Goal: Communication & Community: Ask a question

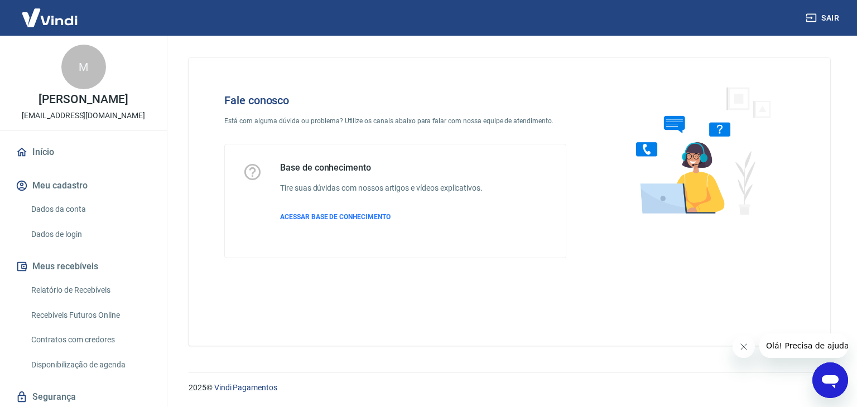
click at [834, 380] on icon "Abrir janela de mensagens" at bounding box center [830, 382] width 17 height 13
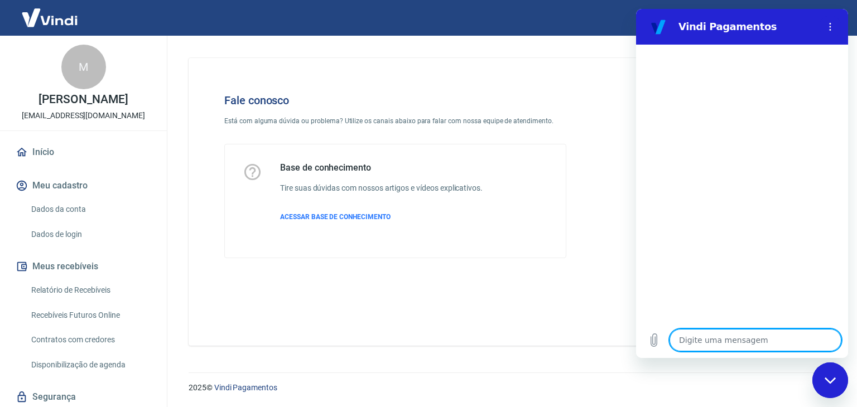
type textarea "f"
type textarea "x"
type textarea "fi"
type textarea "x"
type textarea "fiz"
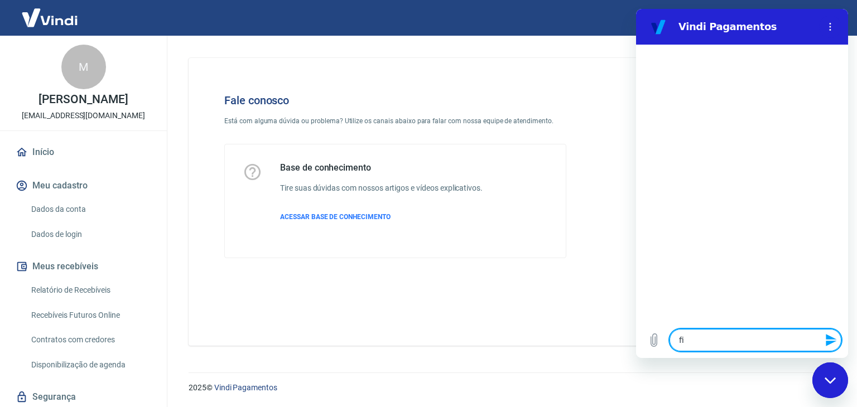
type textarea "x"
type textarea "fize"
type textarea "x"
type textarea "fizeo"
type textarea "x"
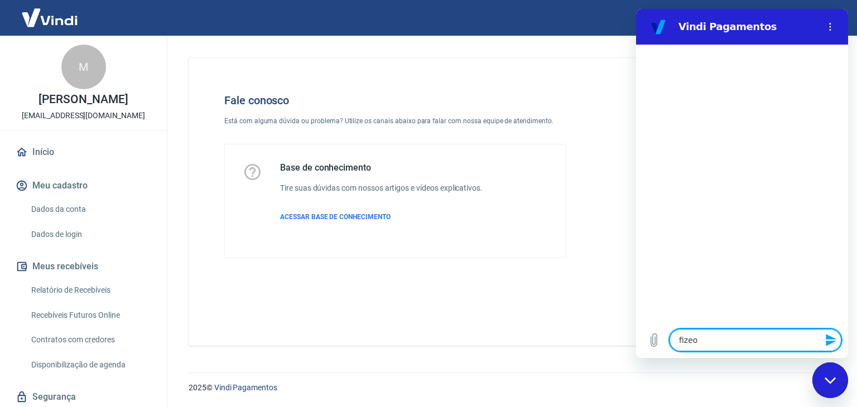
type textarea "fizeos"
type textarea "x"
type textarea "fizeos"
type textarea "x"
type textarea "fizeos u"
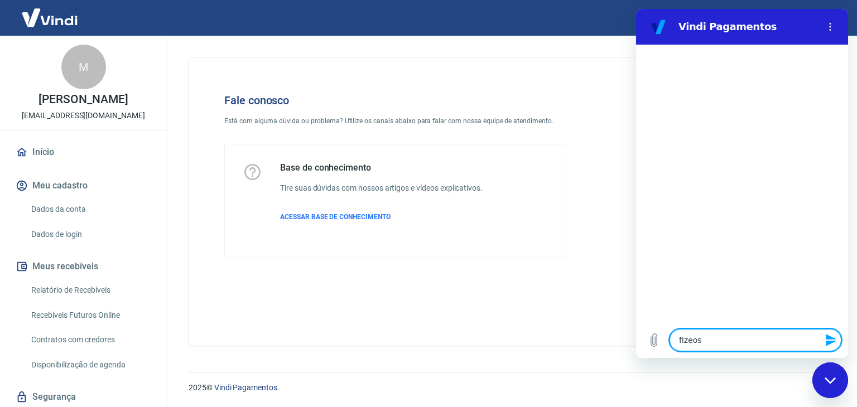
type textarea "x"
type textarea "fizeos um"
type textarea "x"
type textarea "fizeos uma"
type textarea "x"
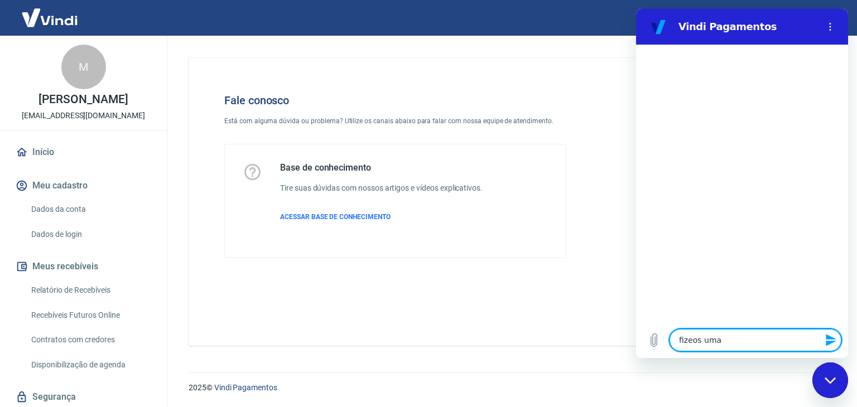
type textarea "fizeos uma"
type textarea "x"
type textarea "fizeos uma v"
type textarea "x"
type textarea "fizeos uma ve"
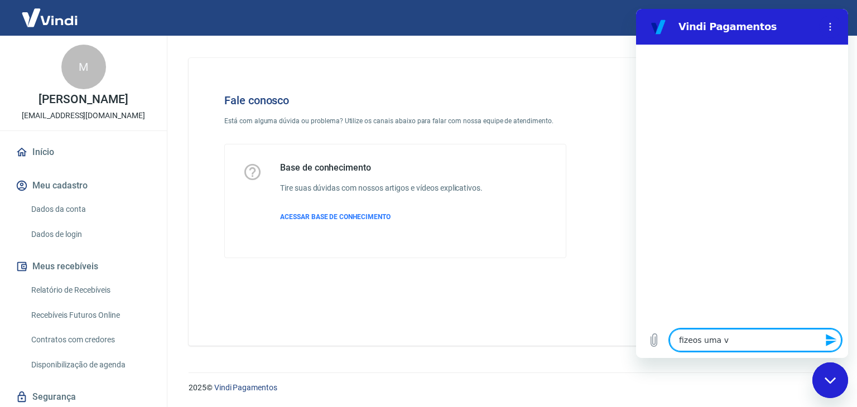
type textarea "x"
type textarea "fizeos uma ven"
type textarea "x"
type textarea "fizeos uma vend"
type textarea "x"
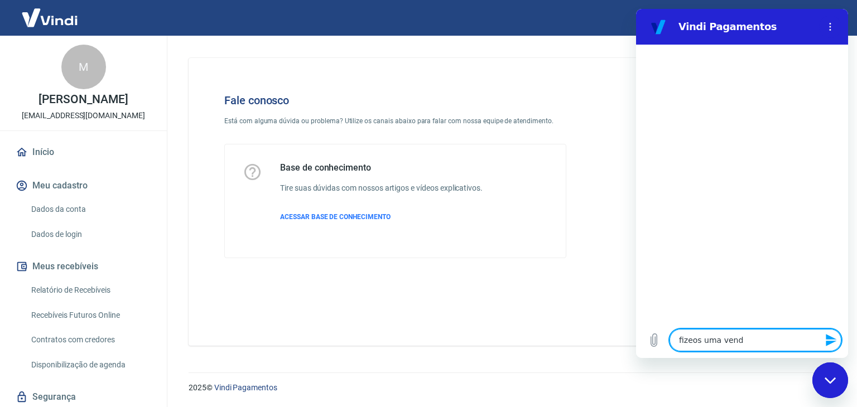
type textarea "fizeos uma venda"
type textarea "x"
type textarea "fizeos uma venda"
type textarea "x"
type textarea "fizeos uma venda s"
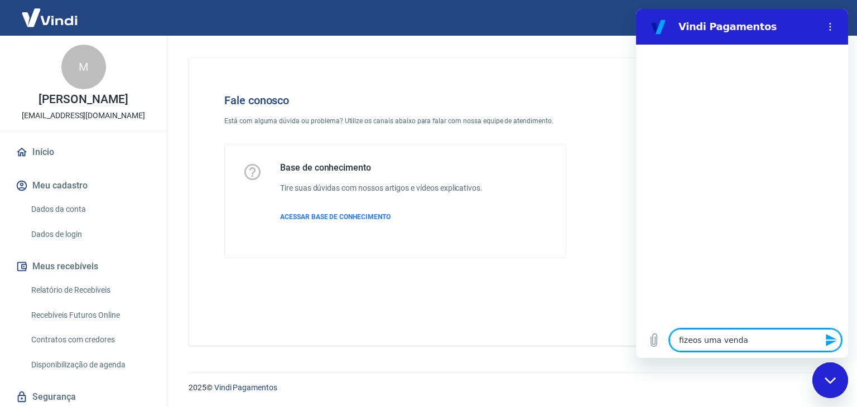
type textarea "x"
type textarea "fizeos uma venda se"
type textarea "x"
type textarea "fizeos uma venda sem"
type textarea "x"
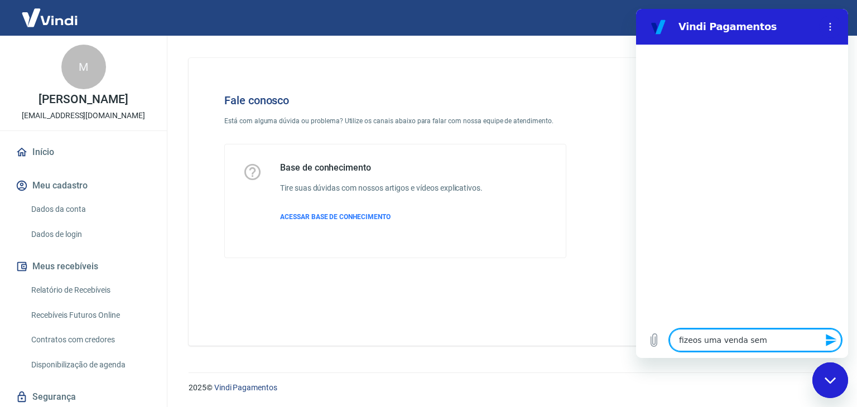
type textarea "fizeos uma venda sem"
type textarea "x"
type textarea "fizeos uma venda sem j"
type textarea "x"
type textarea "fizeos uma venda sem ju"
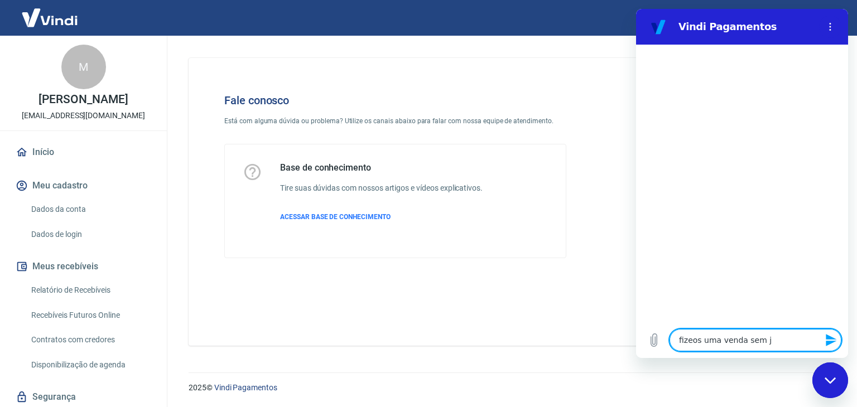
type textarea "x"
type textarea "fizeos uma venda sem jur"
type textarea "x"
type textarea "fizeos uma venda sem juro"
type textarea "x"
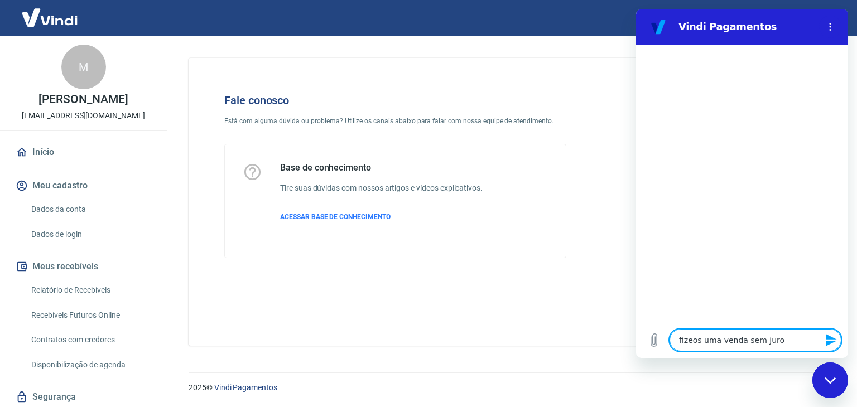
type textarea "fizeos uma venda sem juros"
type textarea "x"
type textarea "fizeos uma venda sem juros"
type textarea "x"
type textarea "fizeos uma venda sem juros n"
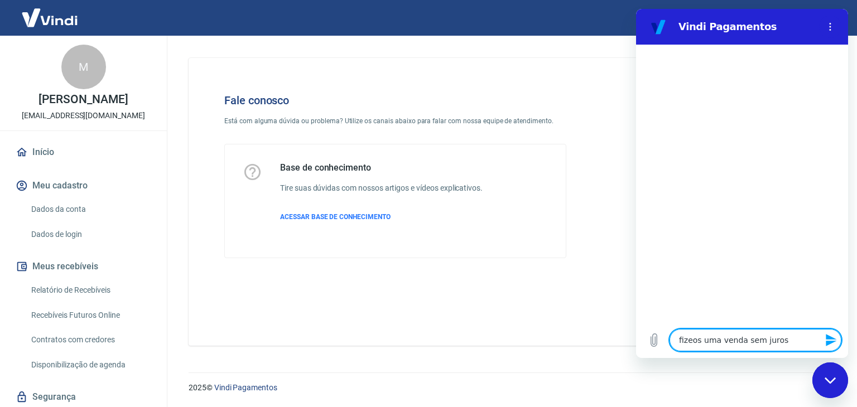
type textarea "x"
type textarea "fizeos uma venda sem juros no"
type textarea "x"
type textarea "fizeos uma venda sem juros no"
type textarea "x"
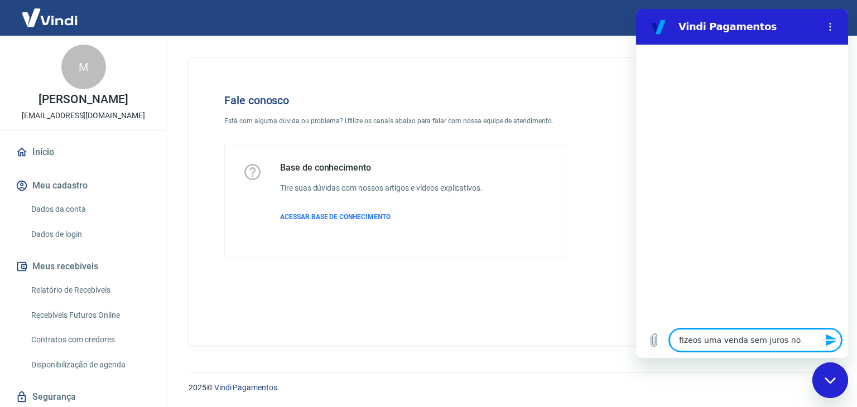
type textarea "fizeos uma venda sem juros no s"
type textarea "x"
type textarea "fizeos uma venda sem juros no si"
type textarea "x"
type textarea "fizeos uma venda sem juros no sit"
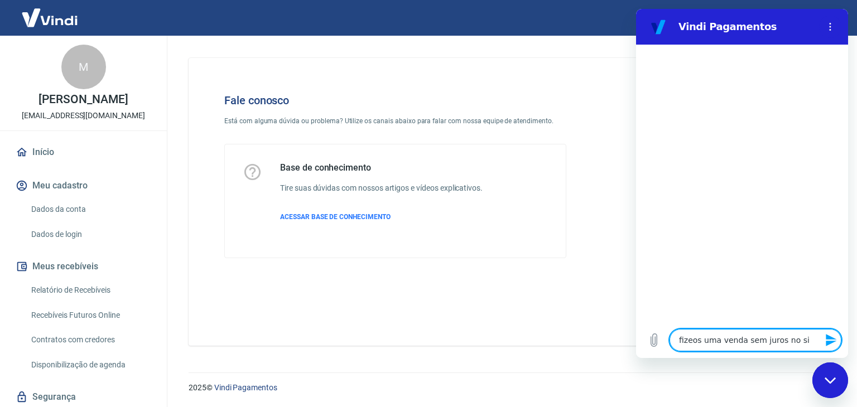
type textarea "x"
type textarea "fizeos uma venda sem juros no site"
type textarea "x"
type textarea "fizeos uma venda sem juros no site"
type textarea "x"
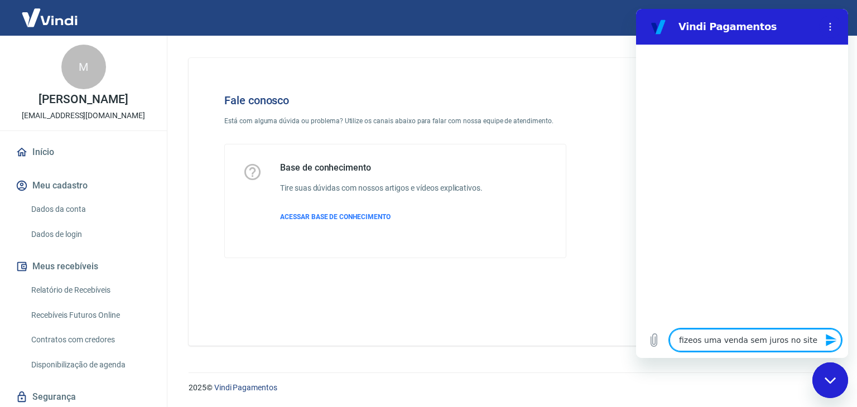
type textarea "fizeos uma venda sem juros no site e"
type textarea "x"
type textarea "fizeos uma venda sem juros no site e"
type textarea "x"
type textarea "fizeos uma venda sem juros no site e c"
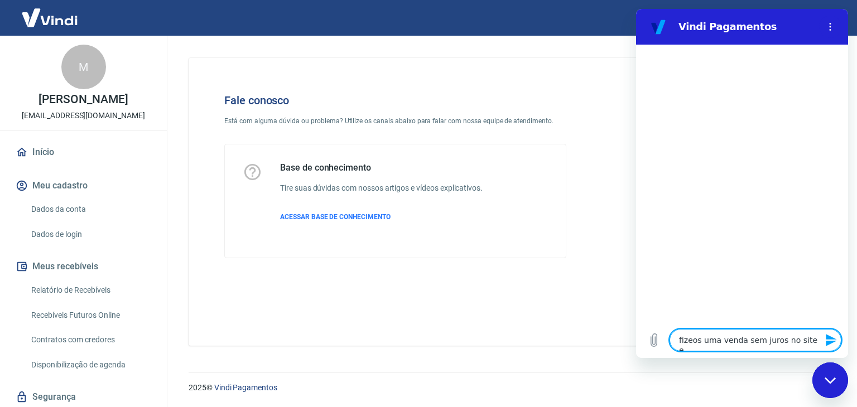
type textarea "x"
type textarea "fizeos uma venda sem juros no site e co"
type textarea "x"
type textarea "fizeos uma venda sem juros no site e cob"
type textarea "x"
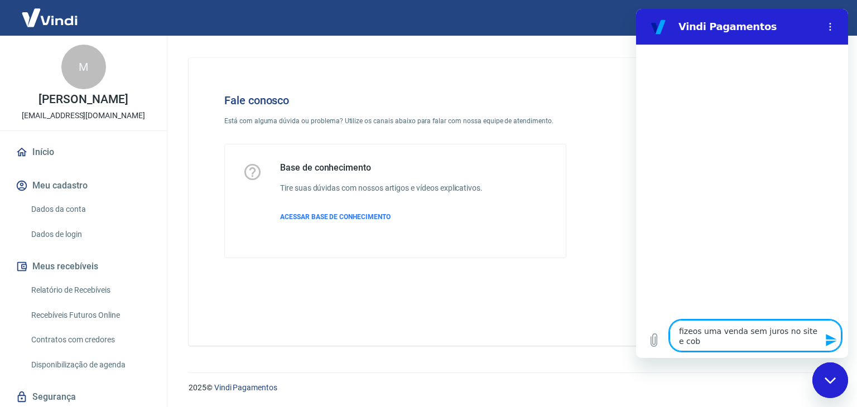
type textarea "fizeos uma venda sem juros no site e cobr"
type textarea "x"
type textarea "fizeos uma venda sem juros no site e cobro"
type textarea "x"
type textarea "fizeos uma venda sem juros no site e cobrou"
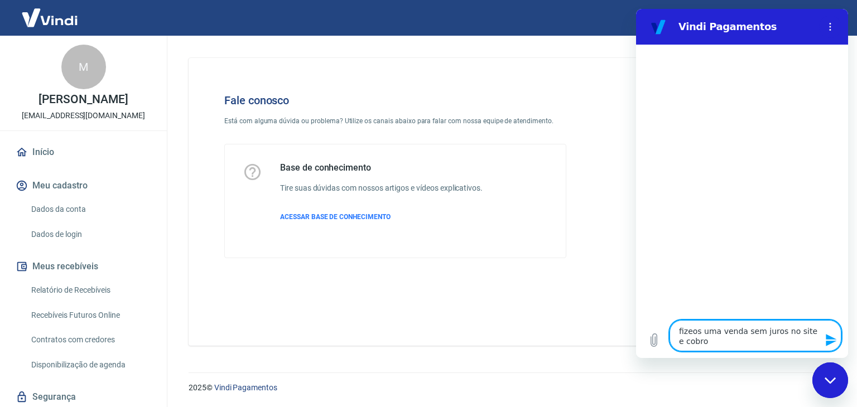
type textarea "x"
type textarea "fizeos uma venda sem juros no site e cobrou"
type textarea "x"
type textarea "fizeos uma venda sem juros no site e cobrou j"
type textarea "x"
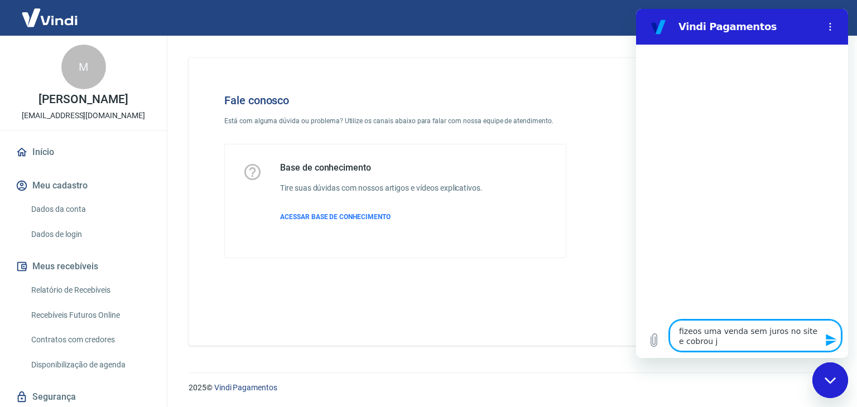
type textarea "fizeos uma venda sem juros no site e cobrou ju"
type textarea "x"
type textarea "fizeos uma venda sem juros no site e cobrou jur"
type textarea "x"
type textarea "fizeos uma venda sem juros no site e cobrou juro"
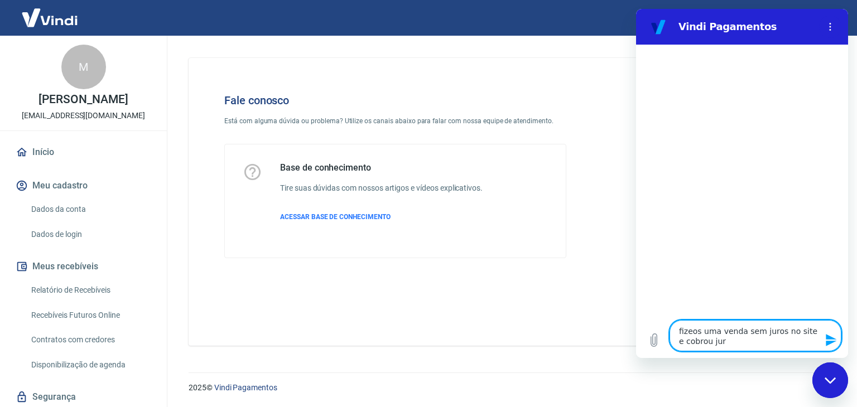
type textarea "x"
type textarea "fizeos uma venda sem juros no site e cobrou juros"
type textarea "x"
type textarea "fizeos uma venda sem juros no site e cobrou juros"
type textarea "x"
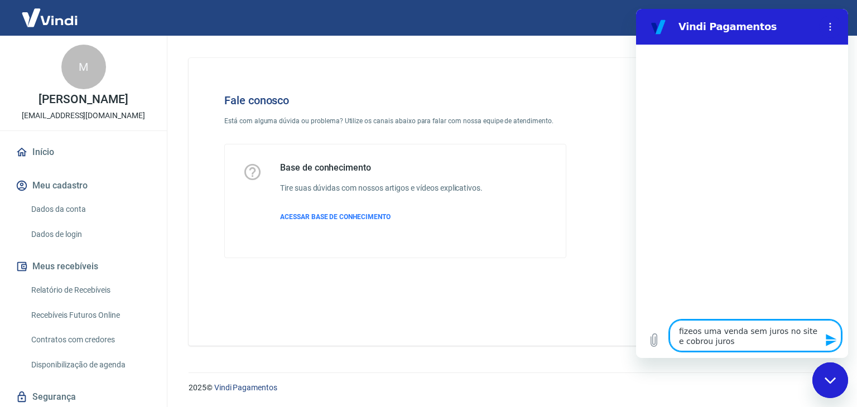
type textarea "fizeos uma venda sem juros no site e cobrou juros c"
type textarea "x"
type textarea "fizeos uma venda sem juros no site e cobrou juros"
type textarea "x"
type textarea "fizeos uma venda sem juros no site e cobrou juros d"
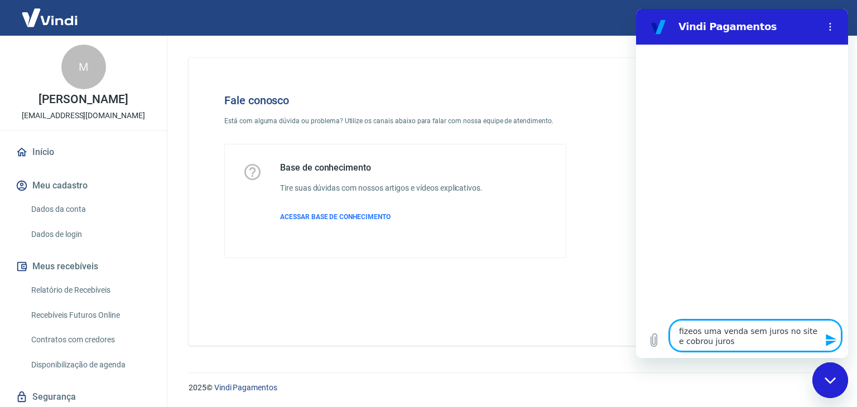
type textarea "x"
type textarea "fizeos uma venda sem juros no site e cobrou juros do"
type textarea "x"
type textarea "fizeos uma venda sem juros no site e cobrou juros do"
type textarea "x"
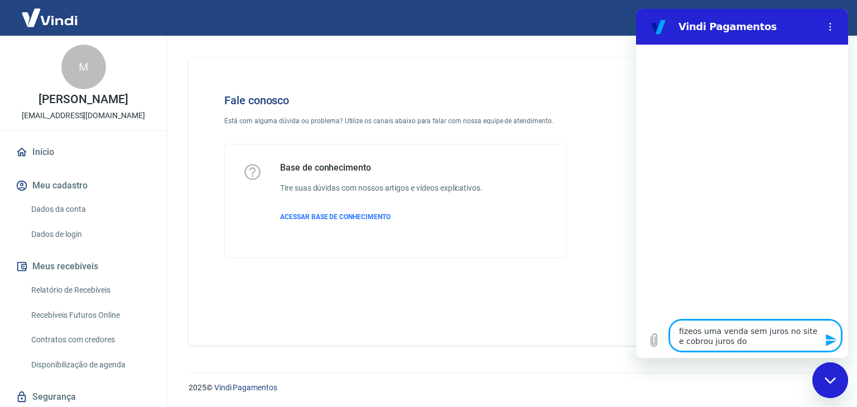
type textarea "fizeos uma venda sem juros no site e cobrou juros do c"
type textarea "x"
type textarea "fizeos uma venda sem juros no site e cobrou juros do cl"
type textarea "x"
type textarea "fizeos uma venda sem juros no site e cobrou juros do cli"
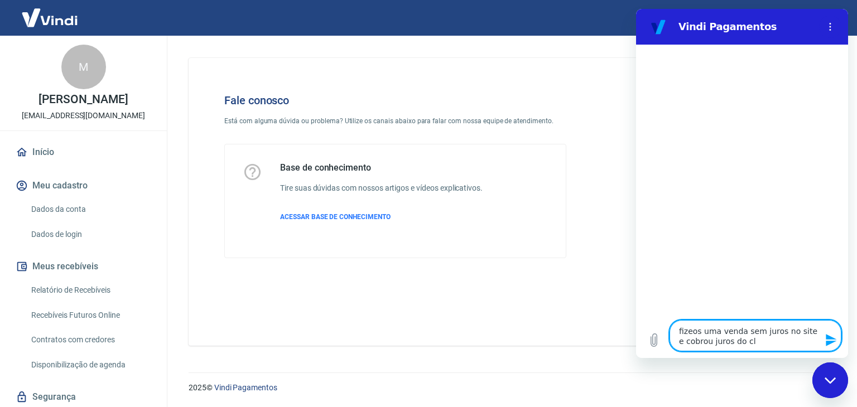
type textarea "x"
type textarea "fizeos uma venda sem juros no site e cobrou juros do clie"
type textarea "x"
type textarea "fizeos uma venda sem juros no site e cobrou juros do clien"
type textarea "x"
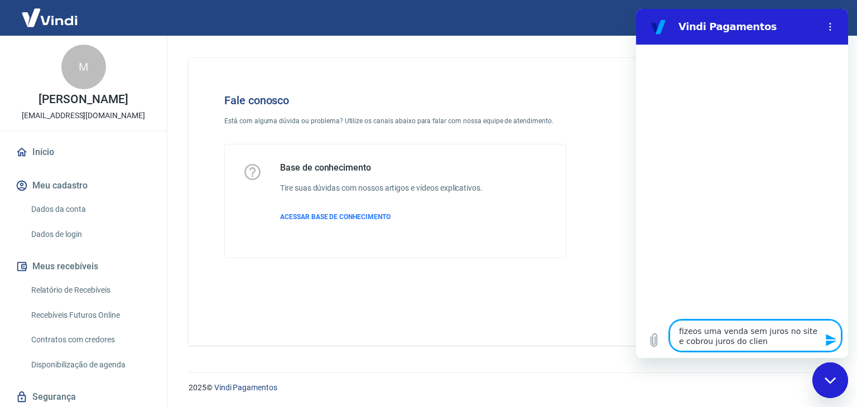
type textarea "fizeos uma venda sem juros no site e cobrou juros do client"
type textarea "x"
type textarea "fizeos uma venda sem juros no site e cobrou juros do cliente"
type textarea "x"
click at [692, 332] on textarea "fizeos uma venda sem juros no site e cobrou juros do cliente" at bounding box center [756, 335] width 172 height 31
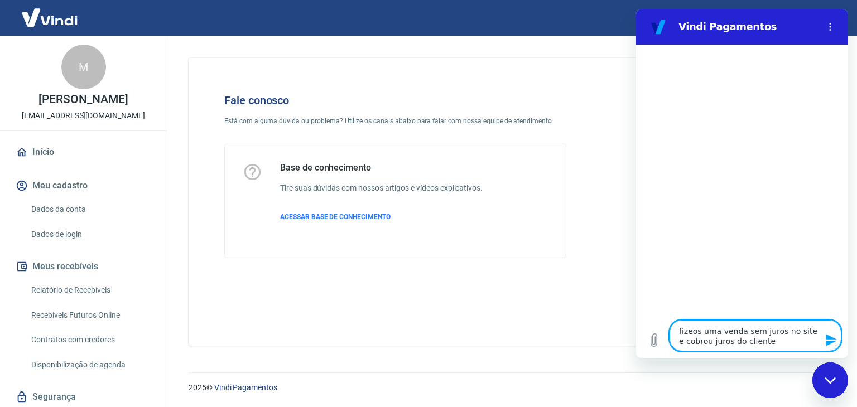
type textarea "fizemos uma venda sem juros no site e cobrou juros do cliente"
type textarea "x"
click at [766, 347] on textarea "fizemos uma venda sem juros no site e cobrou juros do cliente" at bounding box center [756, 335] width 172 height 31
type textarea "fizemos uma venda sem juros no site e cobrou juros do cliente"
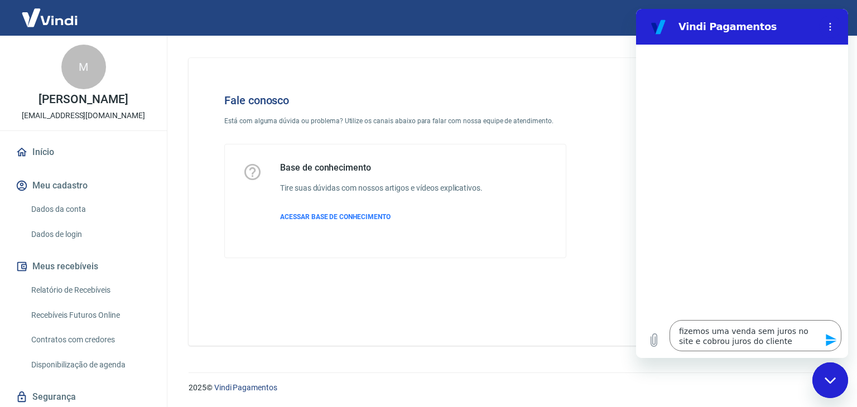
click at [827, 338] on icon "Enviar mensagem" at bounding box center [831, 340] width 11 height 12
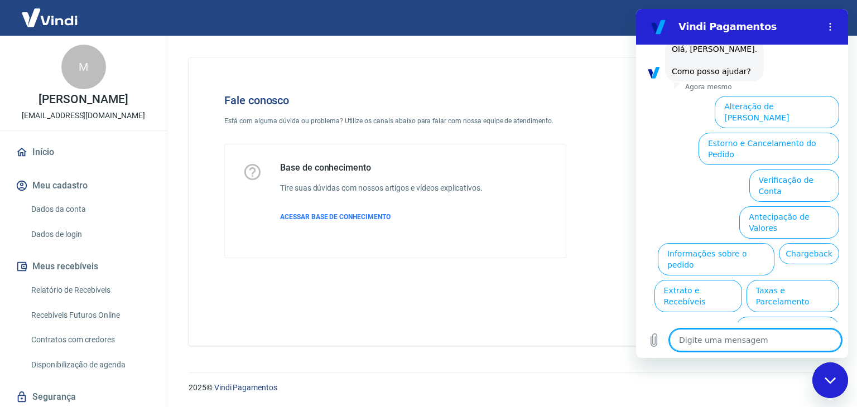
scroll to position [68, 0]
click at [725, 243] on button "Informações sobre o pedido" at bounding box center [716, 259] width 117 height 32
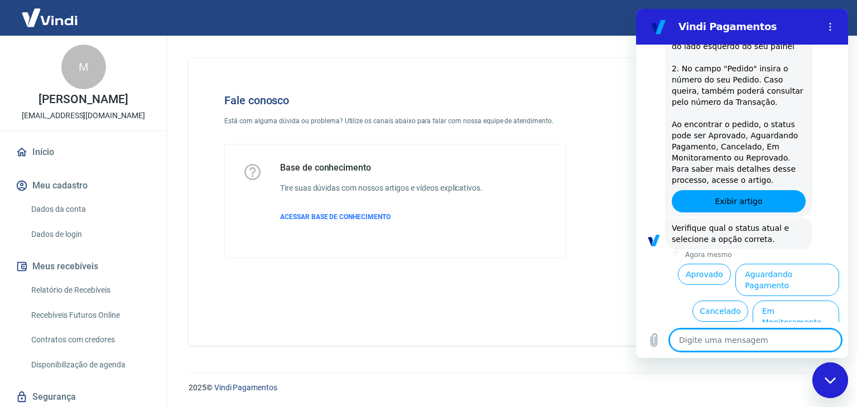
scroll to position [261, 0]
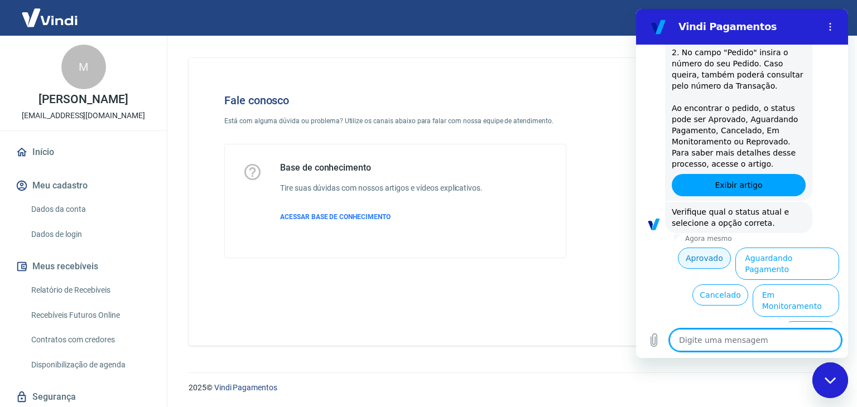
click at [699, 262] on button "Aprovado" at bounding box center [705, 258] width 54 height 21
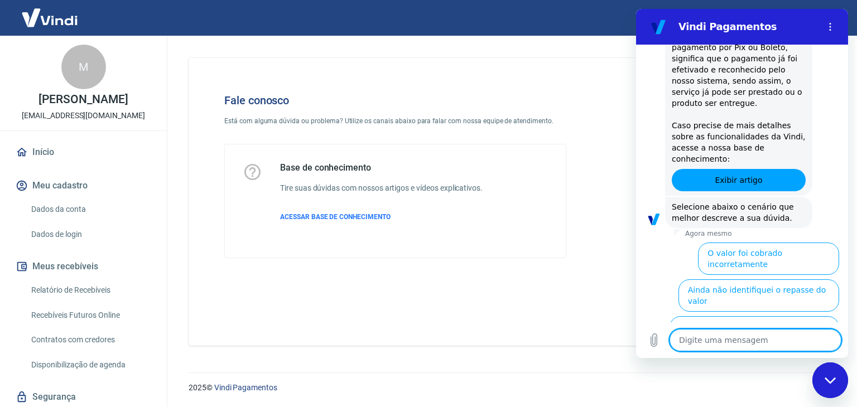
scroll to position [599, 0]
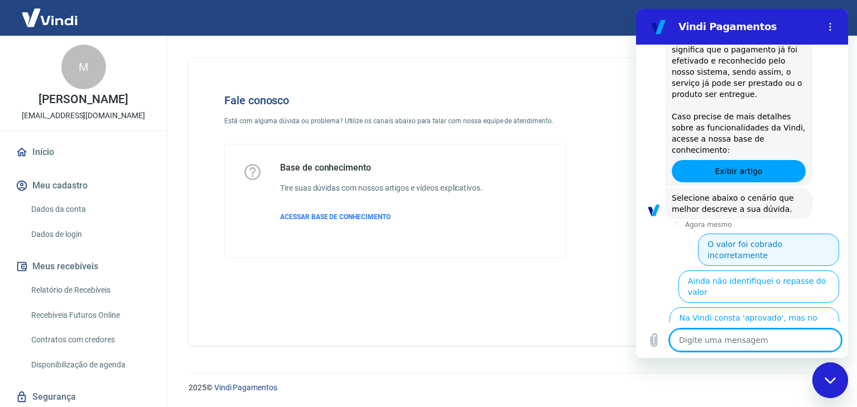
click at [809, 234] on button "O valor foi cobrado incorretamente" at bounding box center [768, 250] width 141 height 32
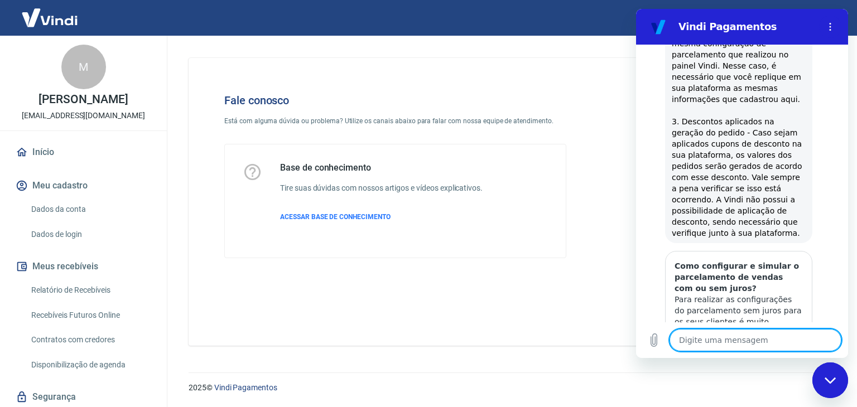
type textarea "x"
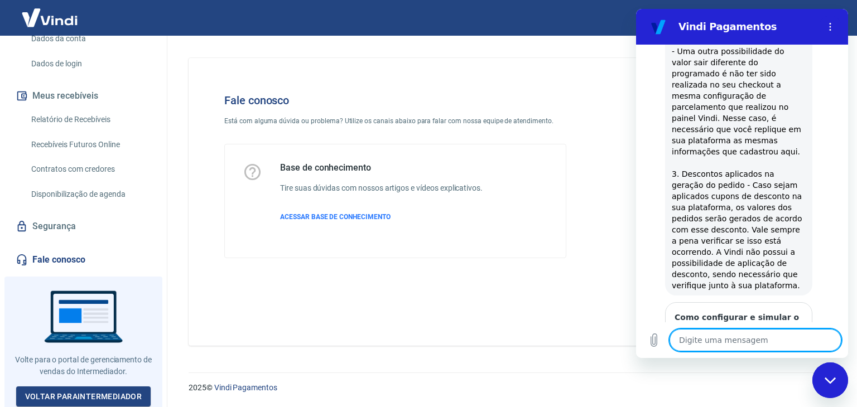
scroll to position [1129, 0]
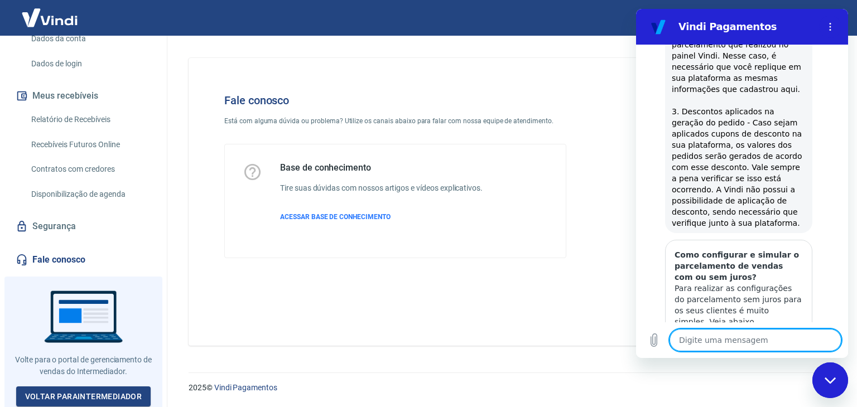
click at [702, 346] on textarea at bounding box center [756, 340] width 172 height 22
type textarea "f"
type textarea "x"
type textarea "fa"
type textarea "x"
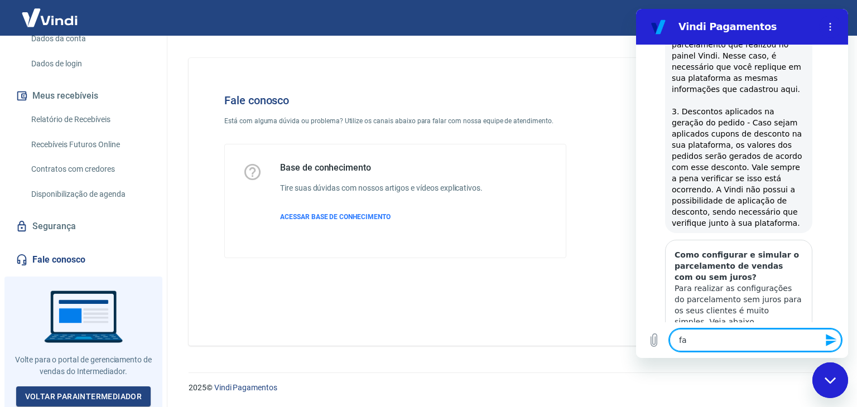
type textarea "fal"
type textarea "x"
type textarea "fala"
type textarea "x"
type textarea "falar"
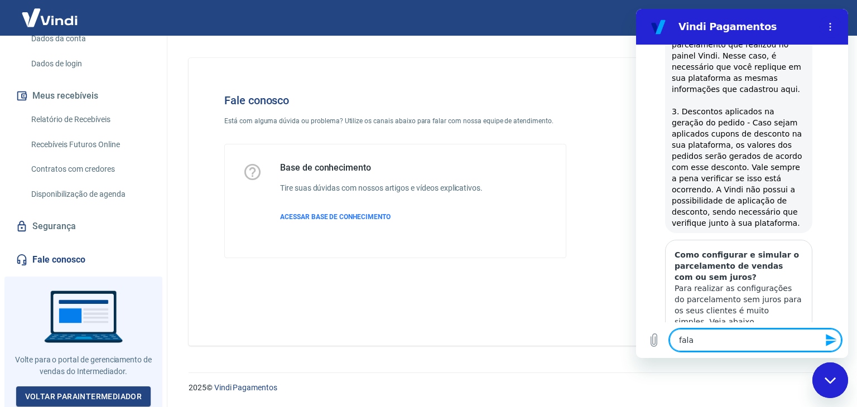
type textarea "x"
type textarea "falar"
type textarea "x"
type textarea "falar c"
type textarea "x"
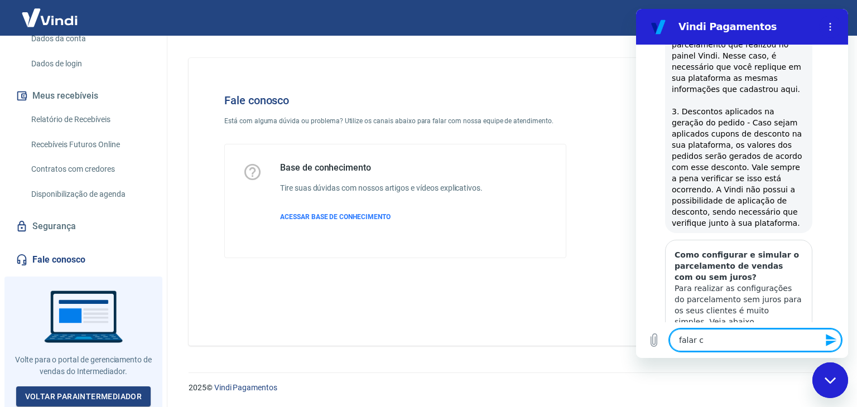
type textarea "falar co"
type textarea "x"
type textarea "falar com"
type textarea "x"
type textarea "falar com"
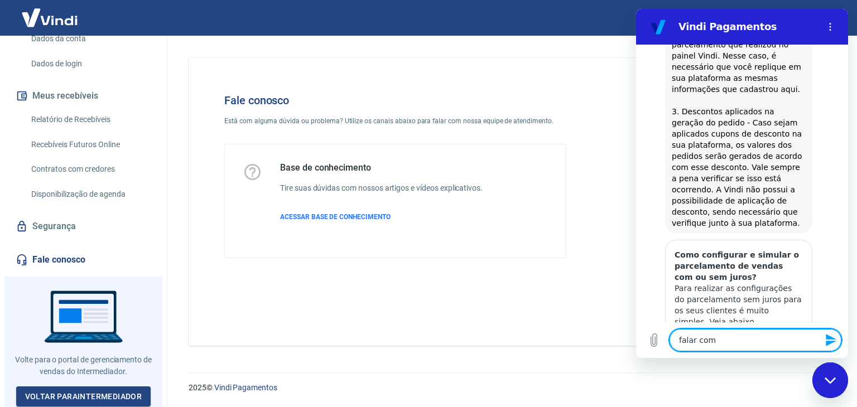
type textarea "x"
type textarea "falar com a"
type textarea "x"
type textarea "falar com at"
type textarea "x"
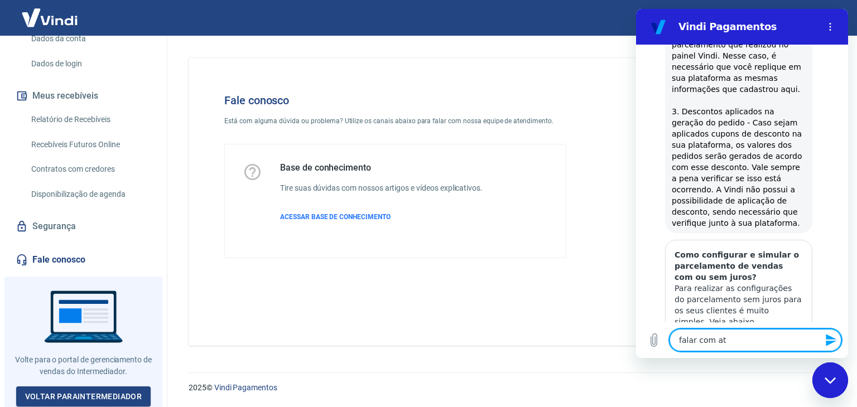
type textarea "falar com ate"
type textarea "x"
type textarea "falar com [GEOGRAPHIC_DATA]"
type textarea "x"
type textarea "falar com atend"
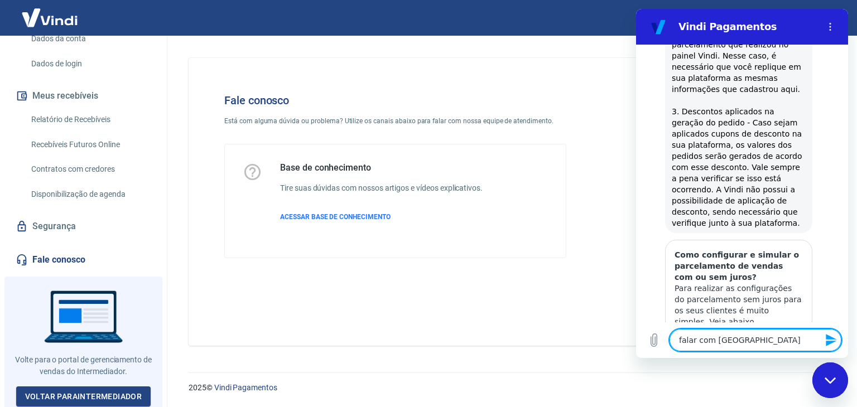
type textarea "x"
type textarea "falar com atende"
type textarea "x"
type textarea "falar com atenden"
type textarea "x"
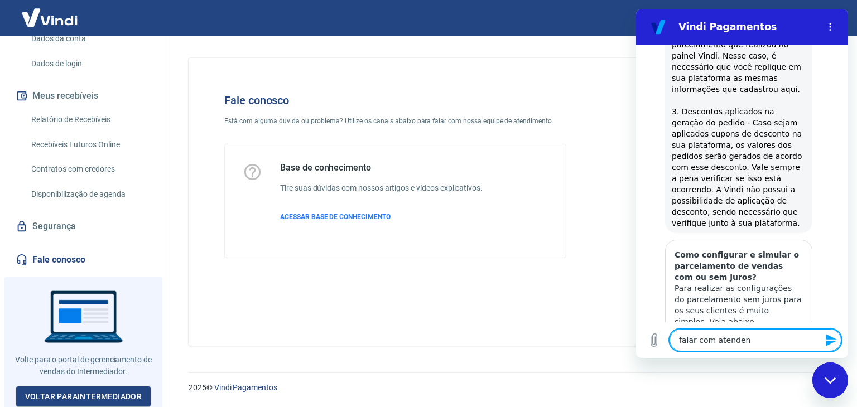
type textarea "falar com atendent"
type textarea "x"
type textarea "falar com atendente"
type textarea "x"
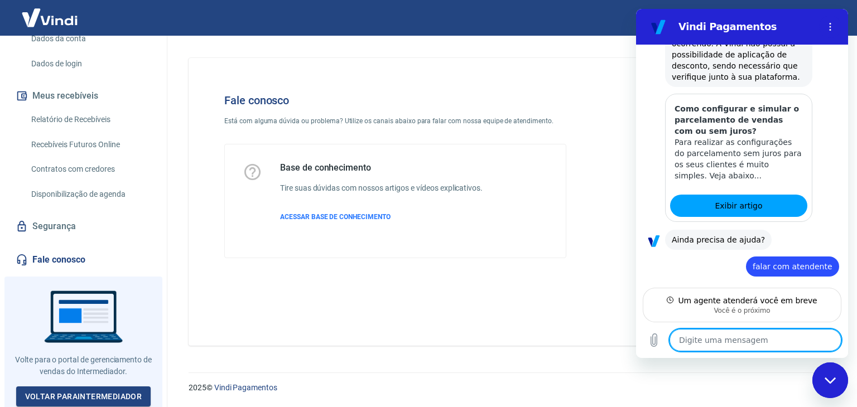
scroll to position [1264, 0]
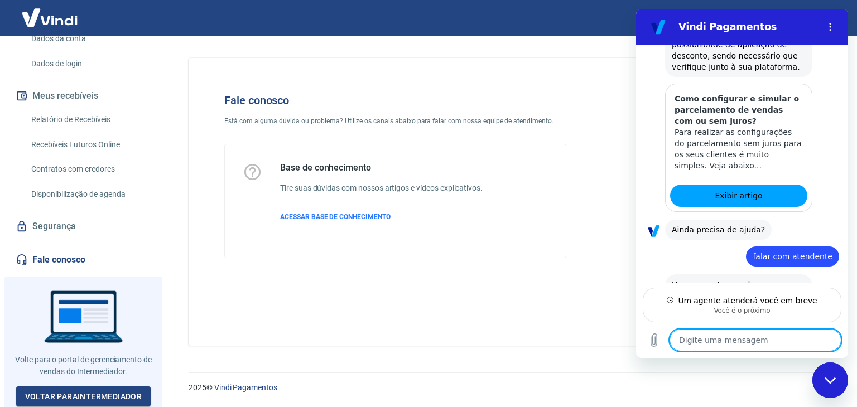
type textarea "x"
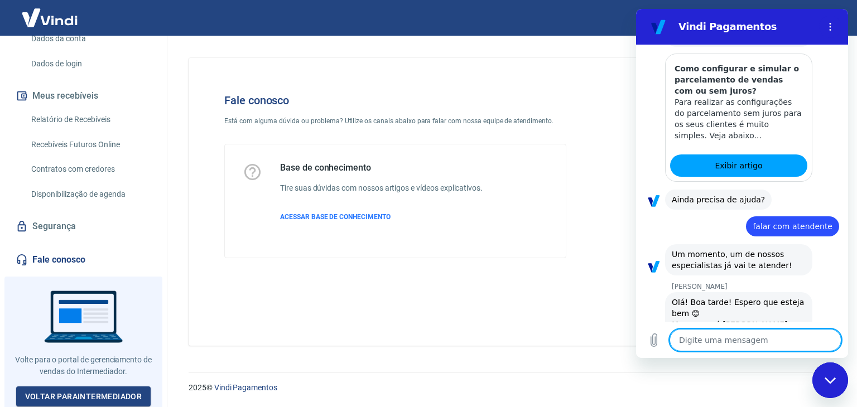
scroll to position [1317, 0]
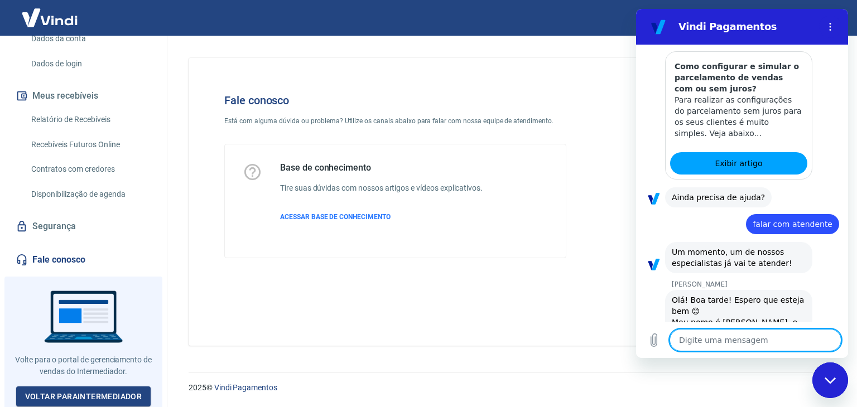
type textarea "é"
type textarea "x"
type textarea "é"
type textarea "x"
type textarea "é S"
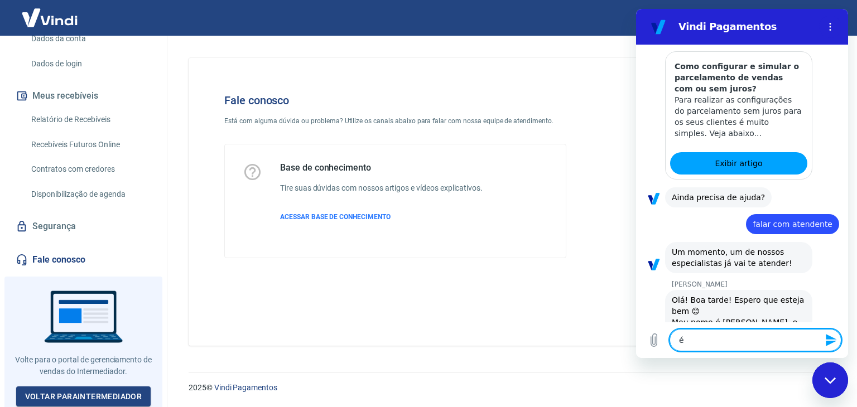
type textarea "x"
type textarea "é Si"
type textarea "x"
type textarea "é Sim"
type textarea "x"
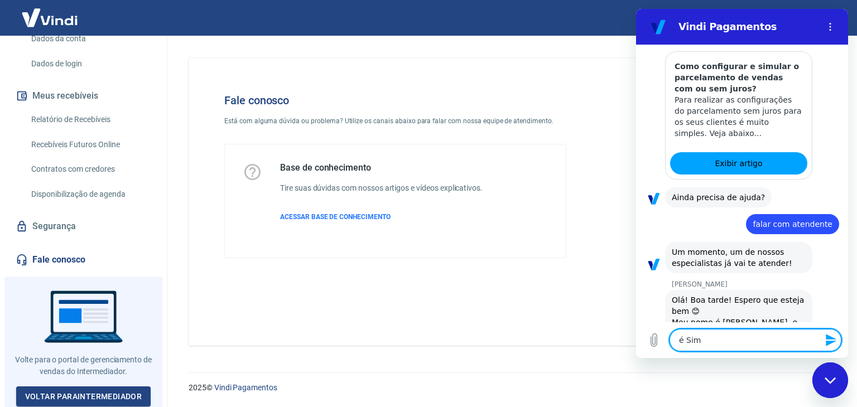
type textarea "é Simo"
type textarea "x"
type textarea "é [PERSON_NAME]"
type textarea "x"
type textarea "é [PERSON_NAME]"
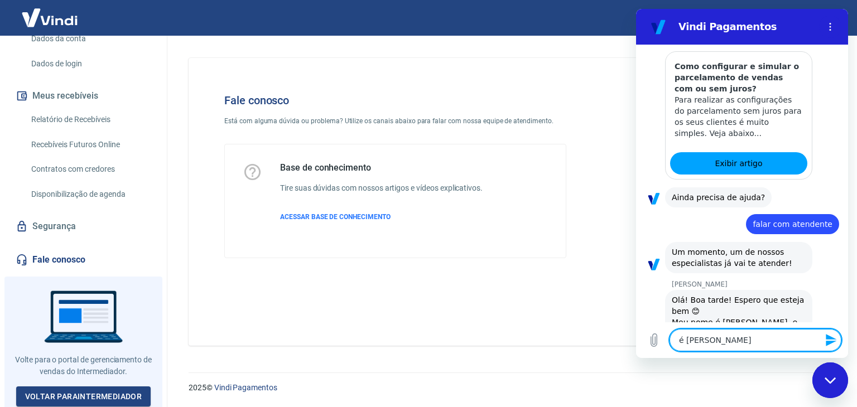
type textarea "x"
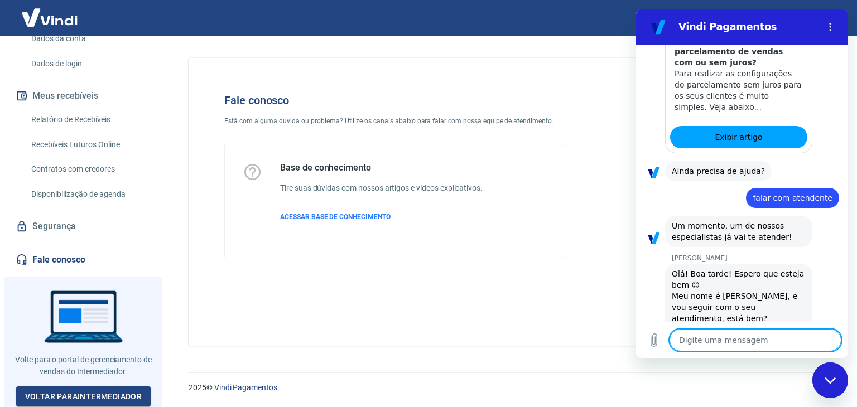
type textarea "x"
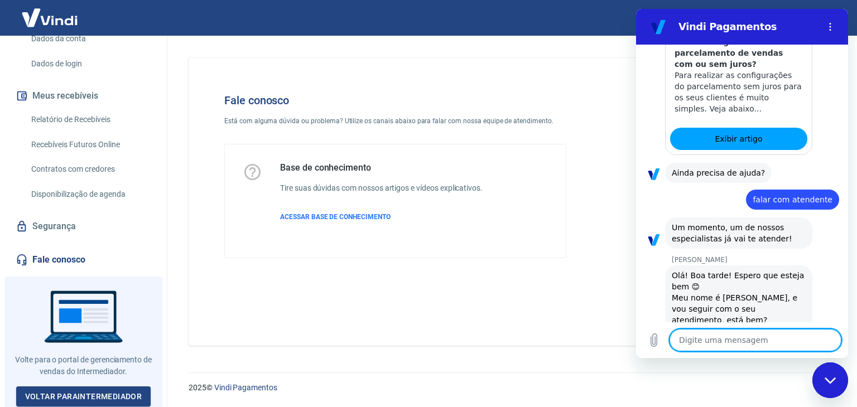
scroll to position [1344, 0]
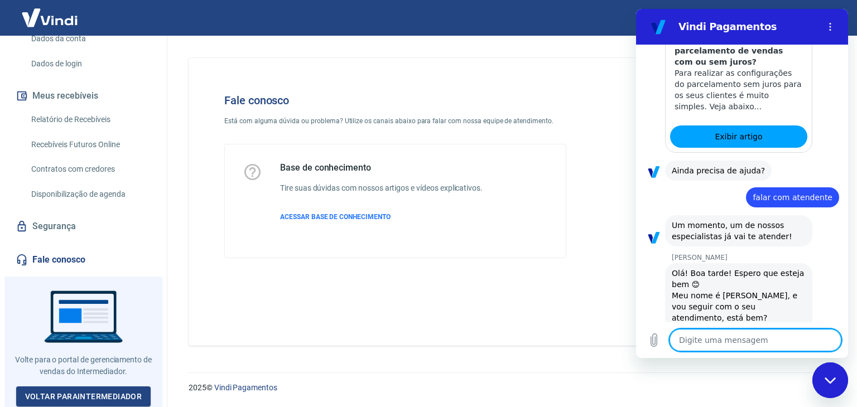
type textarea "b"
type textarea "x"
type textarea "bo"
type textarea "x"
type textarea "boa"
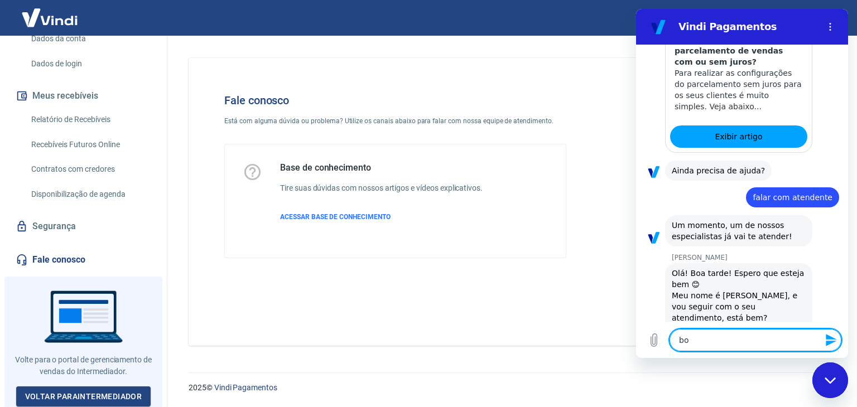
type textarea "x"
type textarea "boa"
type textarea "x"
type textarea "boa t"
type textarea "x"
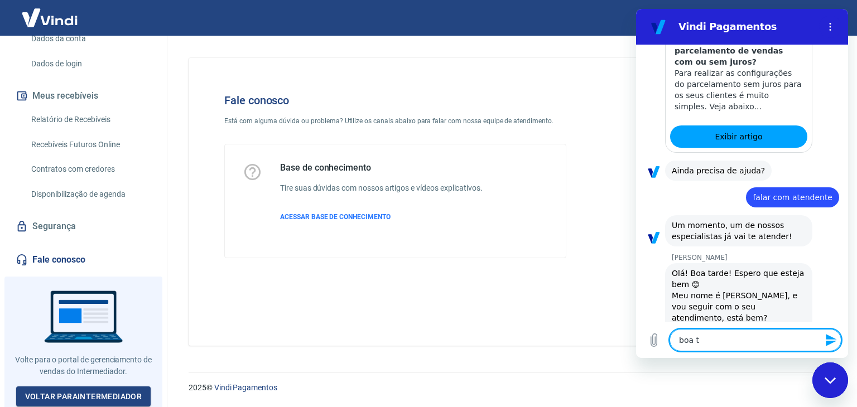
type textarea "boa ta"
type textarea "x"
type textarea "boa tar"
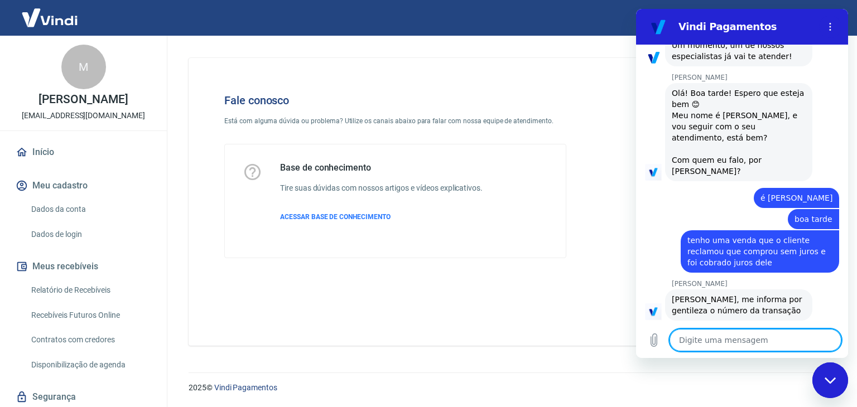
scroll to position [1527, 0]
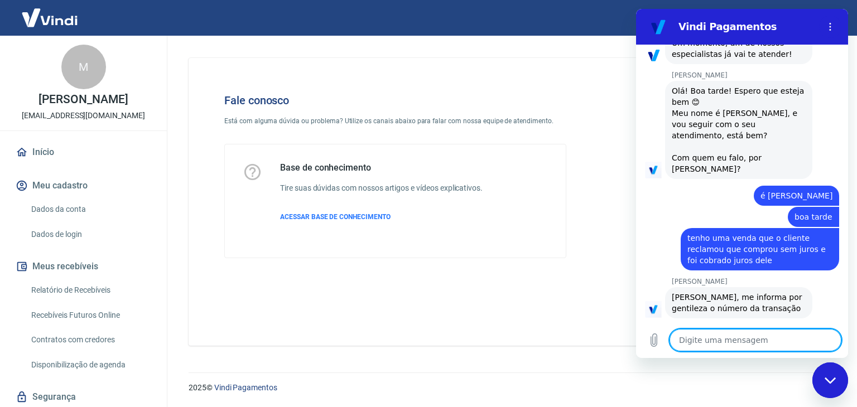
click at [705, 340] on textarea at bounding box center [756, 340] width 172 height 22
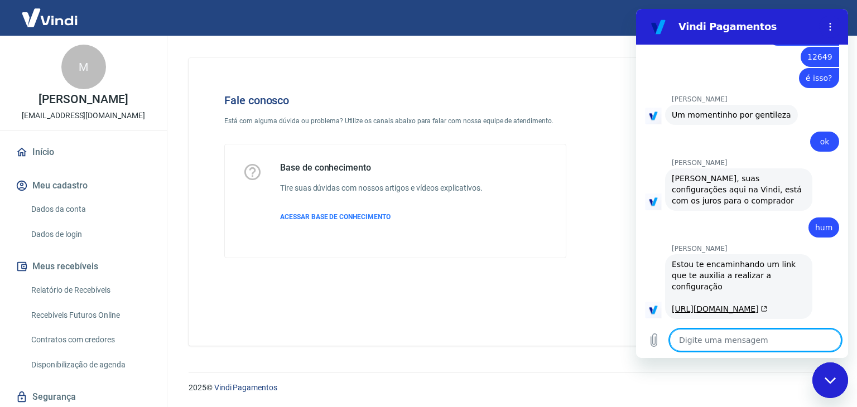
scroll to position [1829, 0]
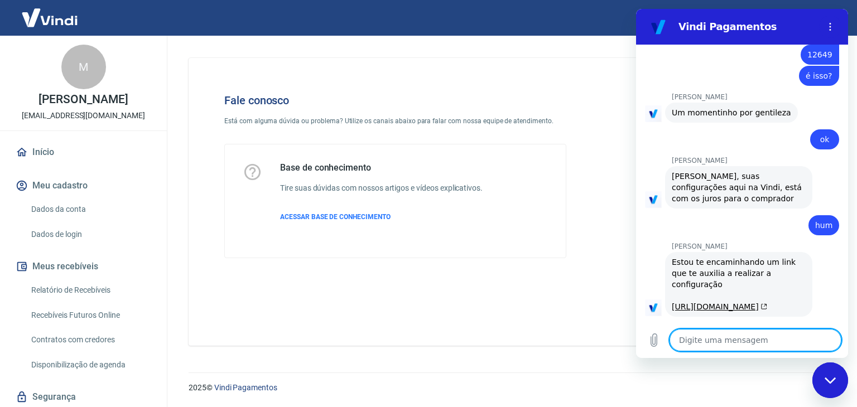
drag, startPoint x: 728, startPoint y: 339, endPoint x: 671, endPoint y: 335, distance: 57.1
click at [728, 339] on textarea at bounding box center [756, 340] width 172 height 22
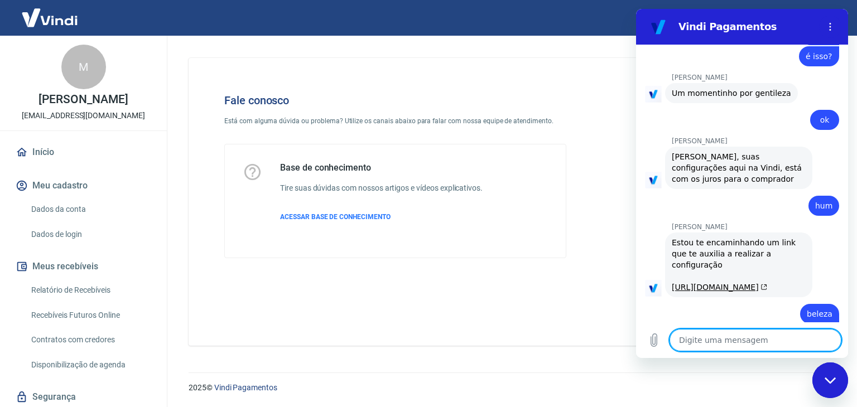
scroll to position [1850, 0]
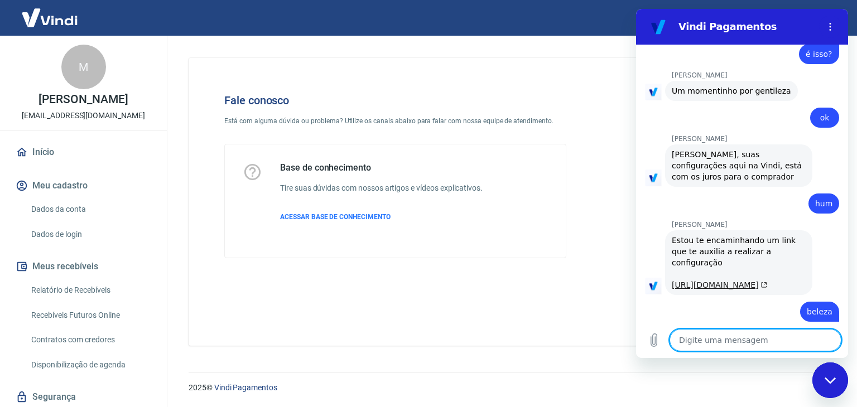
click at [702, 281] on link "[URL][DOMAIN_NAME]" at bounding box center [719, 285] width 95 height 9
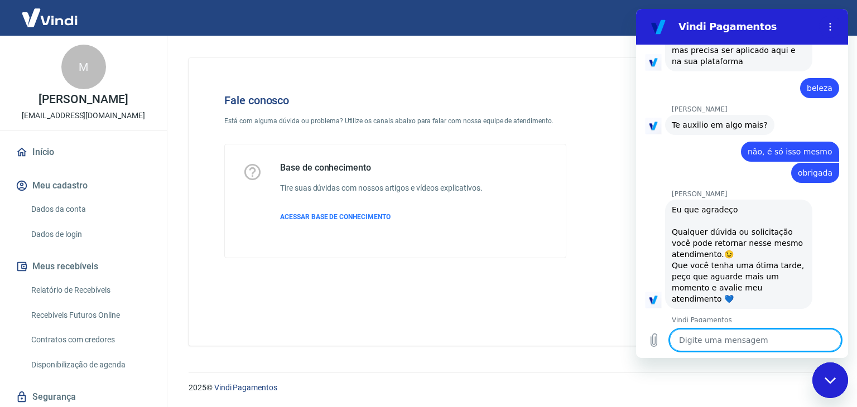
scroll to position [2209, 0]
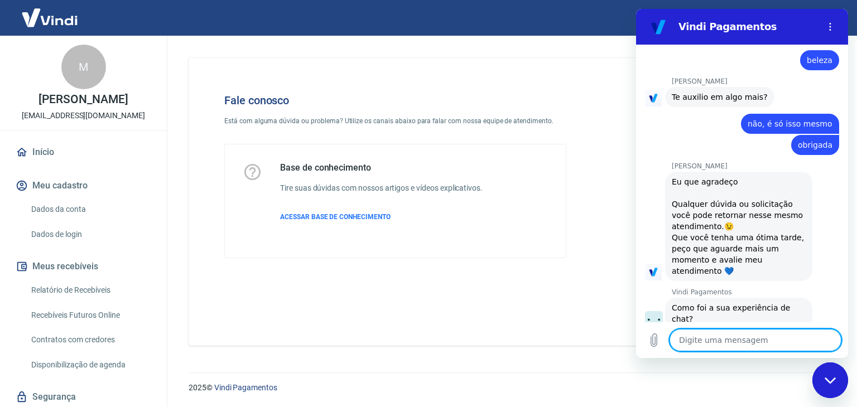
click at [744, 344] on button "Boa 👍" at bounding box center [762, 360] width 45 height 32
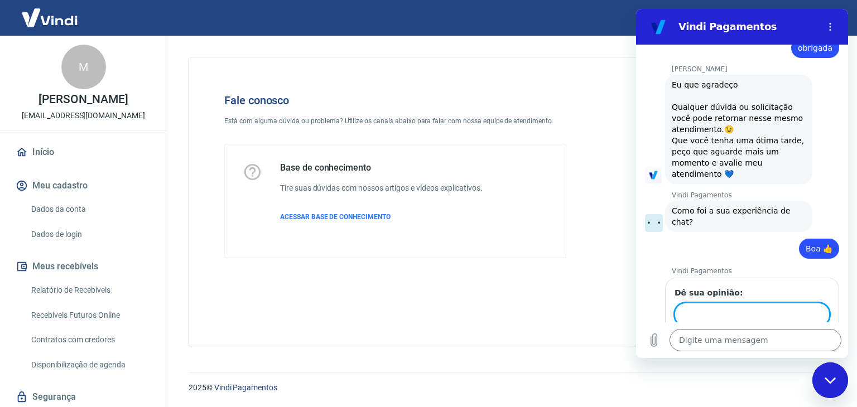
scroll to position [2305, 0]
click at [802, 340] on span "Enviar" at bounding box center [808, 346] width 25 height 13
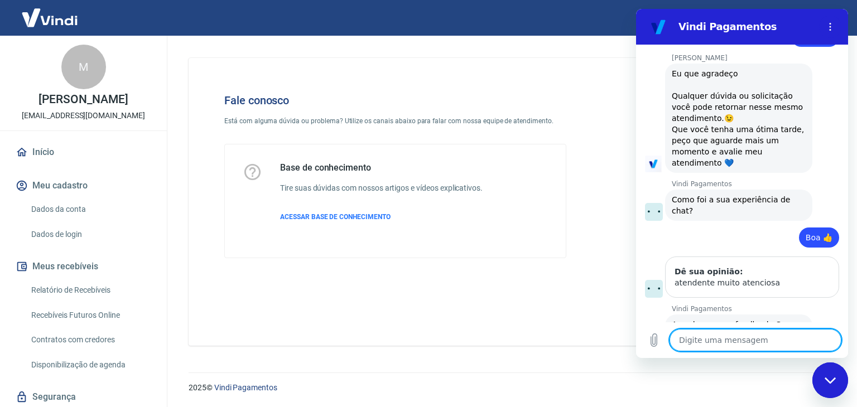
scroll to position [2320, 0]
